Goal: Task Accomplishment & Management: Manage account settings

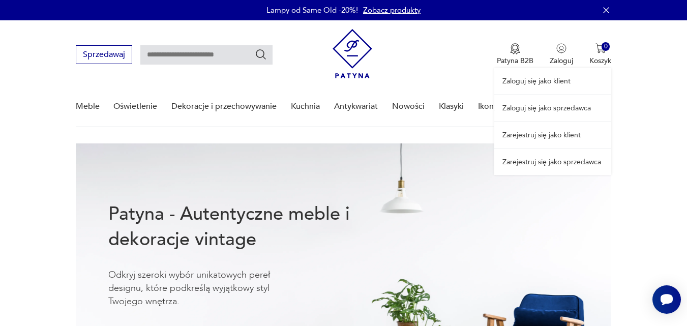
click at [565, 53] on div "Zaloguj się jako klient Zaloguj się jako sprzedawca Zarejestruj się jako klient…" at bounding box center [553, 97] width 117 height 155
click at [551, 108] on link "Zaloguj się jako sprzedawca" at bounding box center [553, 108] width 117 height 26
click at [544, 108] on link "Zaloguj się jako sprzedawca" at bounding box center [553, 108] width 117 height 26
